Goal: Task Accomplishment & Management: Use online tool/utility

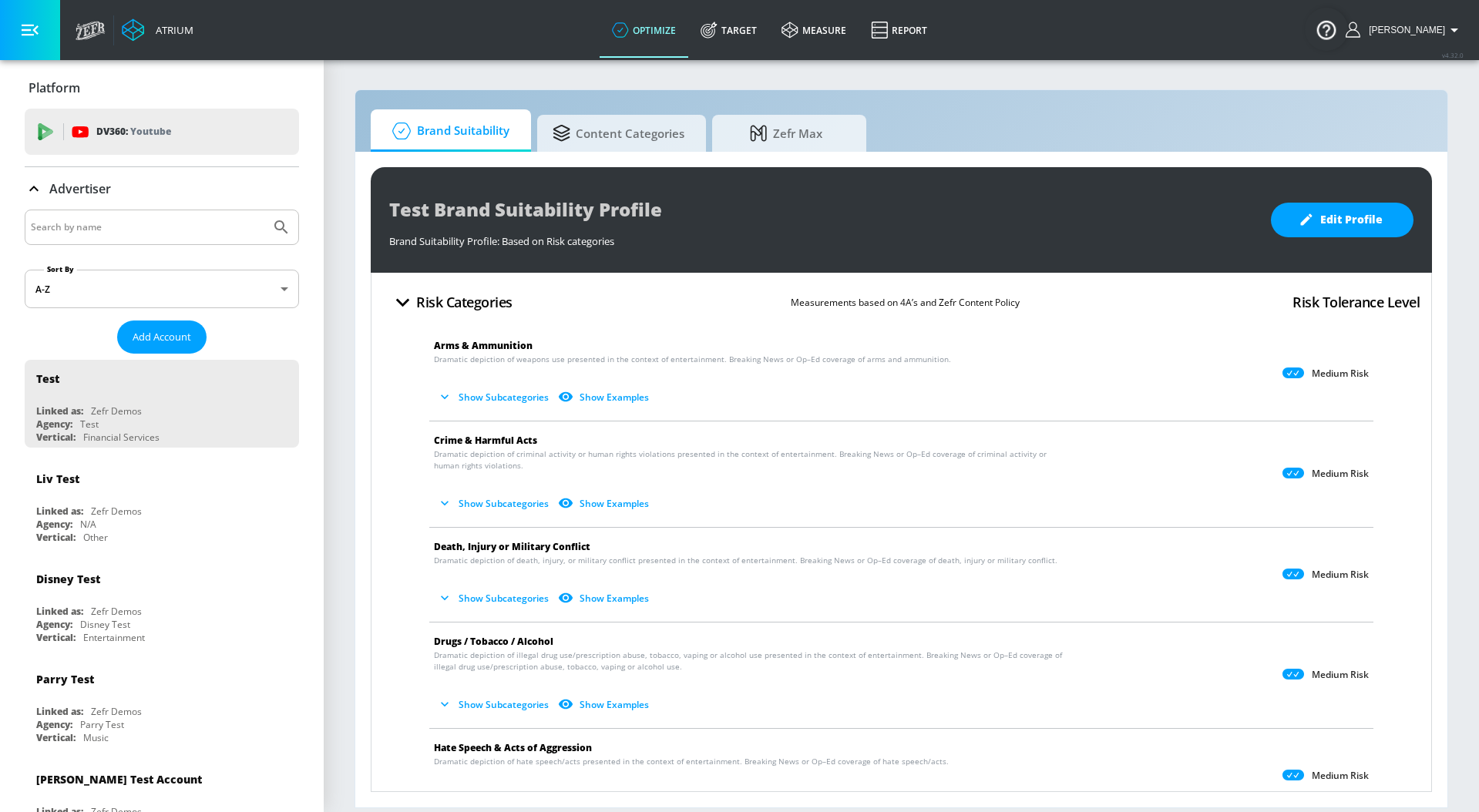
click at [203, 226] on input "Search by name" at bounding box center [147, 227] width 233 height 20
type input "general [PERSON_NAME]"
click at [264, 211] on button "Submit Search" at bounding box center [281, 227] width 34 height 34
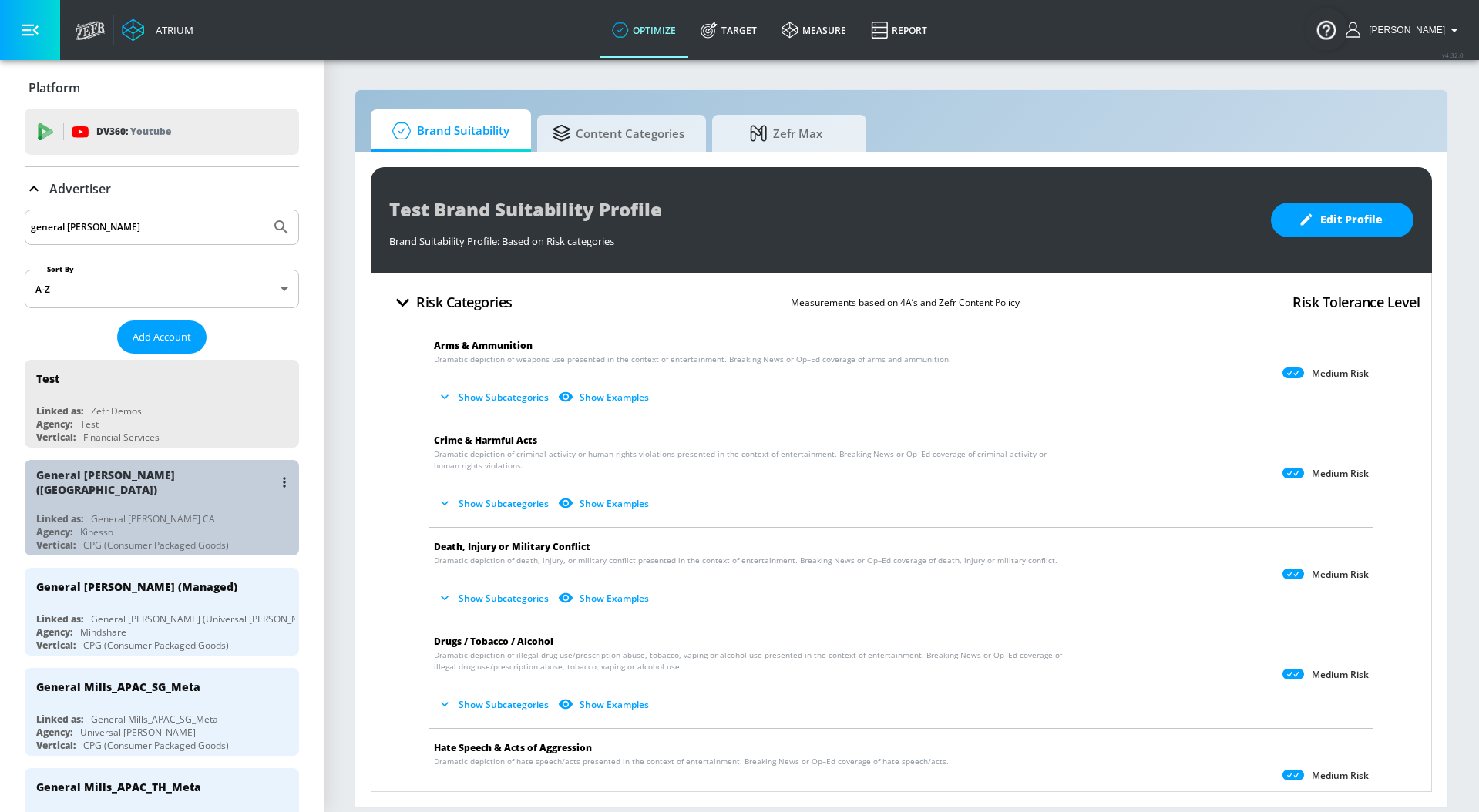
click at [177, 512] on div "Linked as: General [PERSON_NAME] CA" at bounding box center [166, 518] width 259 height 13
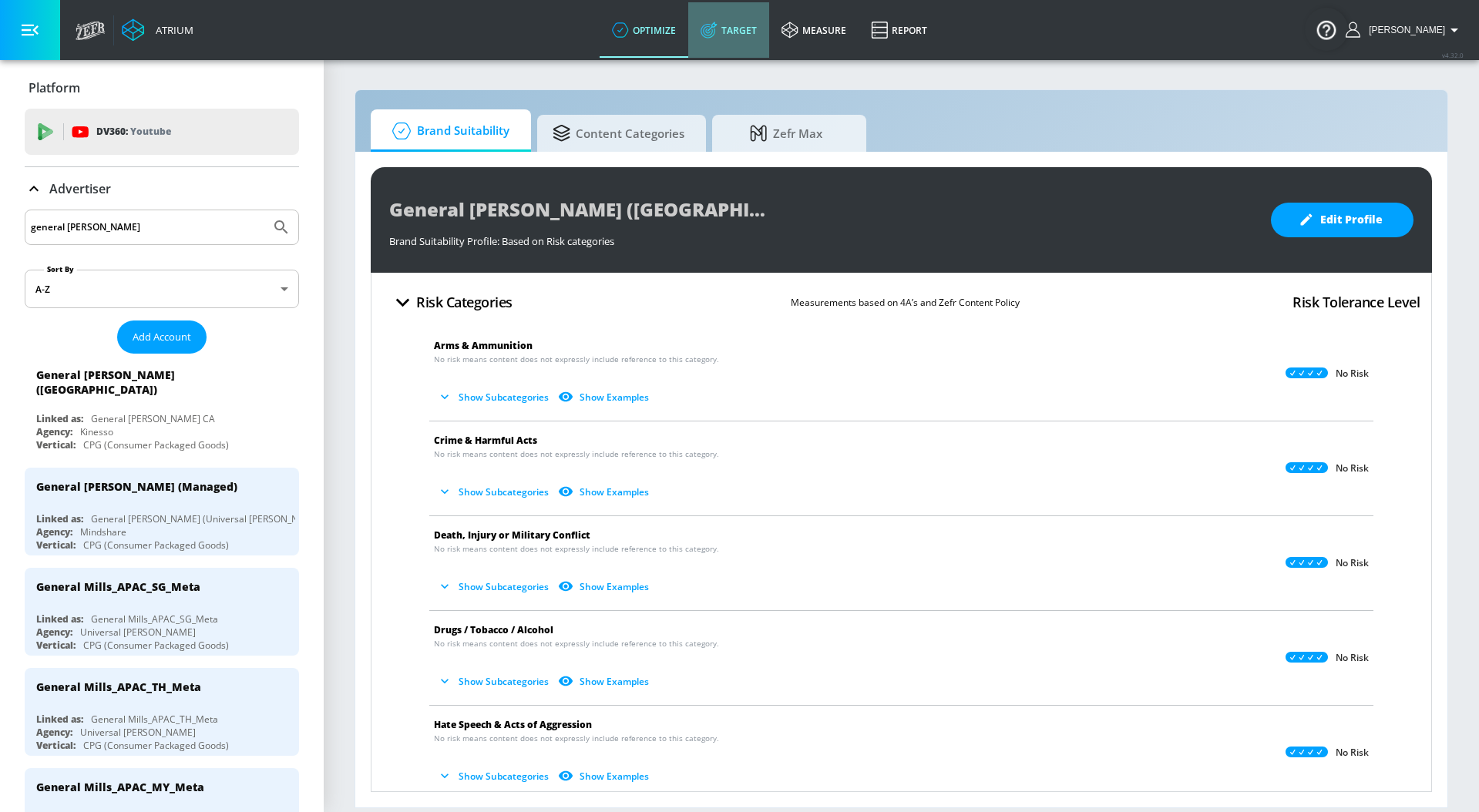
click at [717, 37] on icon at bounding box center [708, 29] width 17 height 17
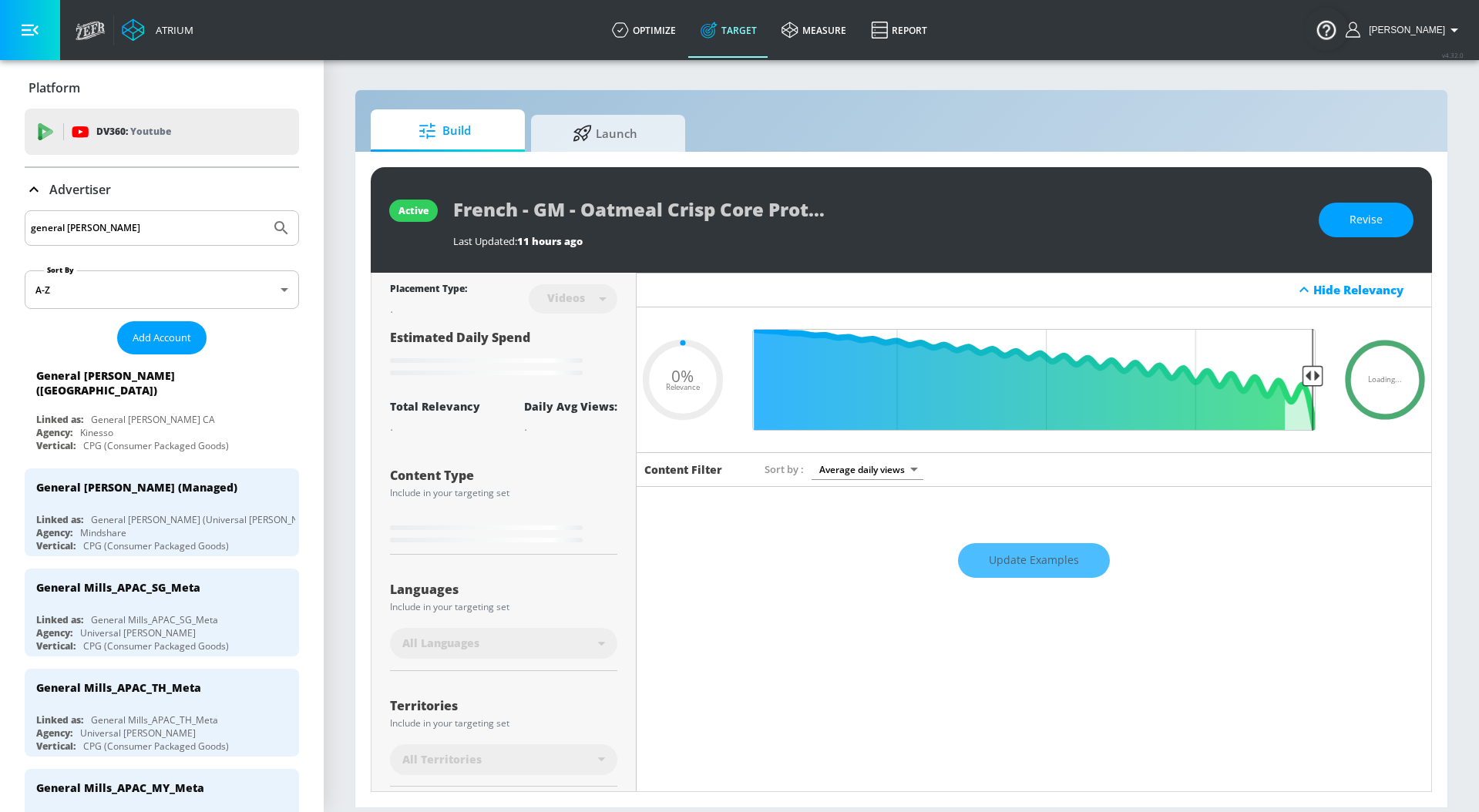
type input "0.05"
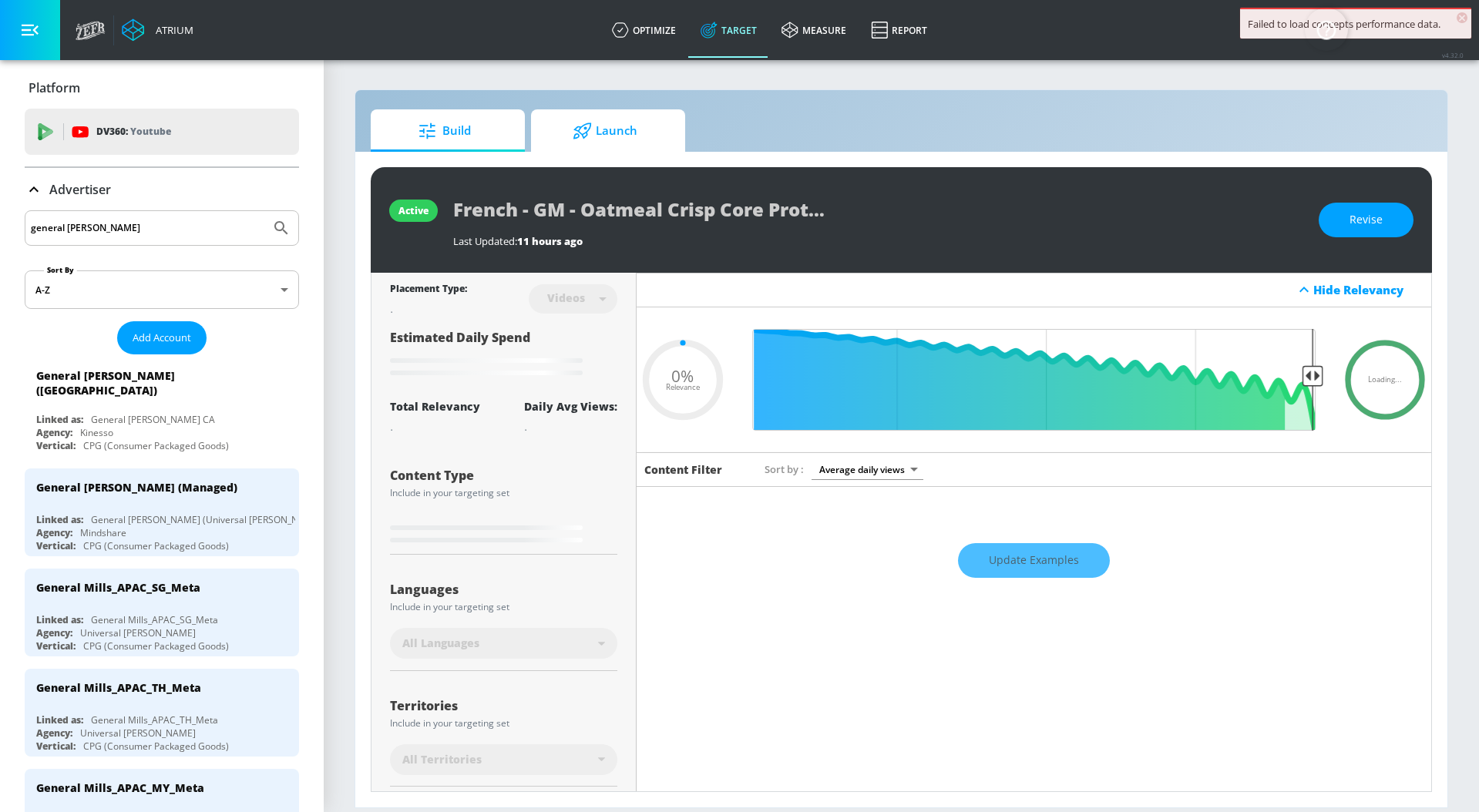
click at [655, 119] on span "Launch" at bounding box center [605, 131] width 118 height 37
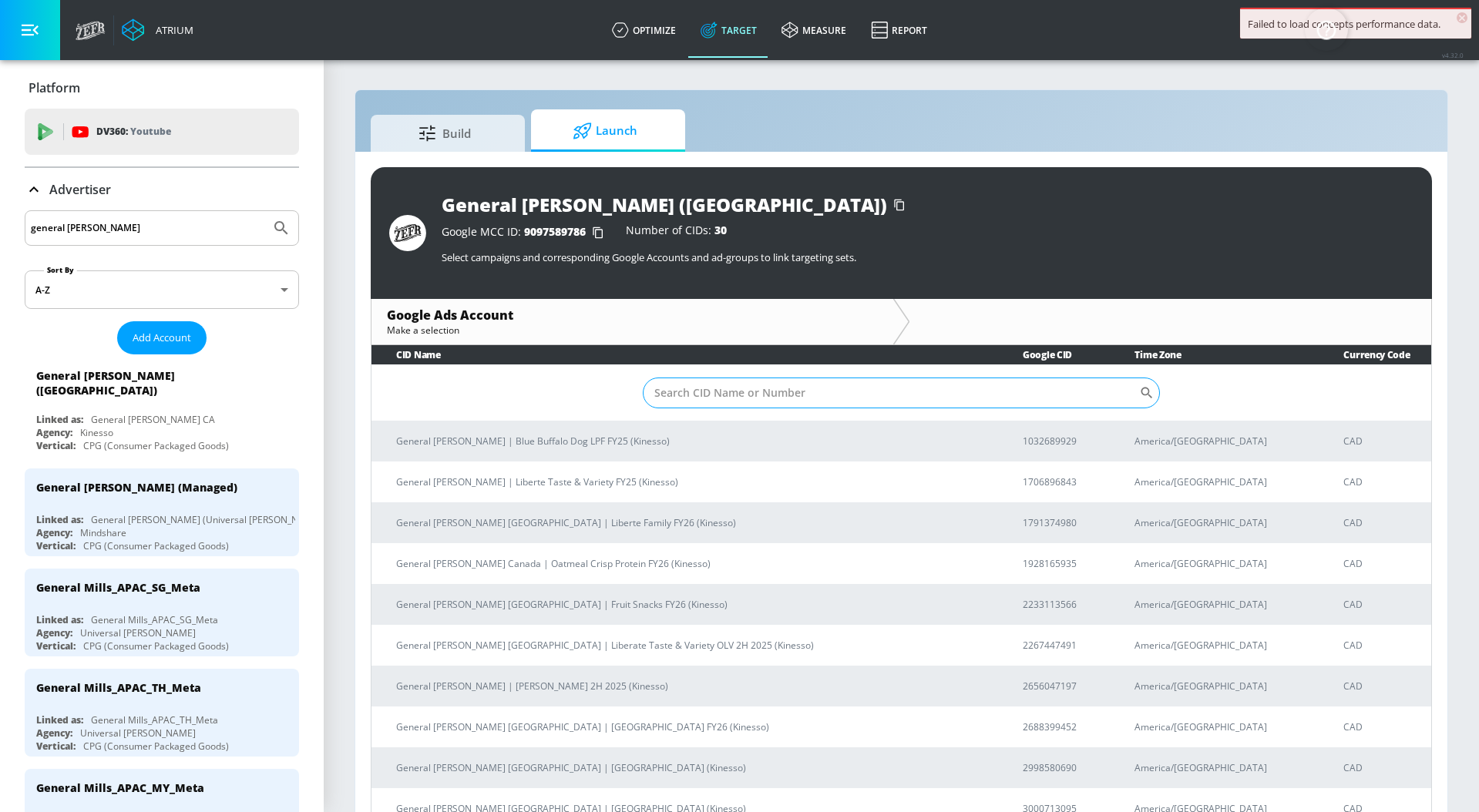
click at [751, 397] on input "Sort By" at bounding box center [890, 392] width 497 height 30
paste input "1791374980"
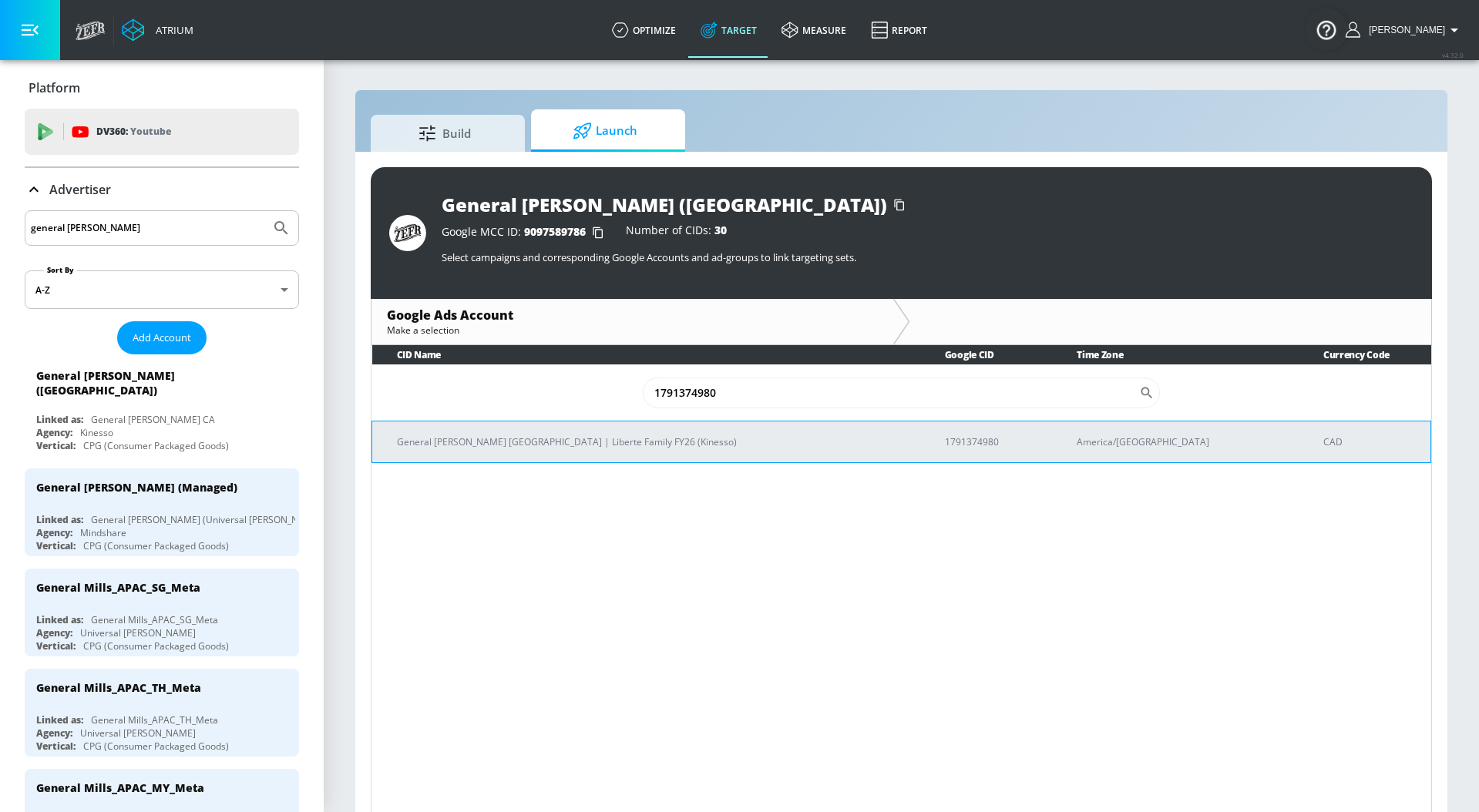
type input "1791374980"
click at [725, 435] on p "General [PERSON_NAME] [GEOGRAPHIC_DATA] | Liberte Family FY26 (Kinesso)" at bounding box center [652, 442] width 511 height 17
